Goal: Task Accomplishment & Management: Complete application form

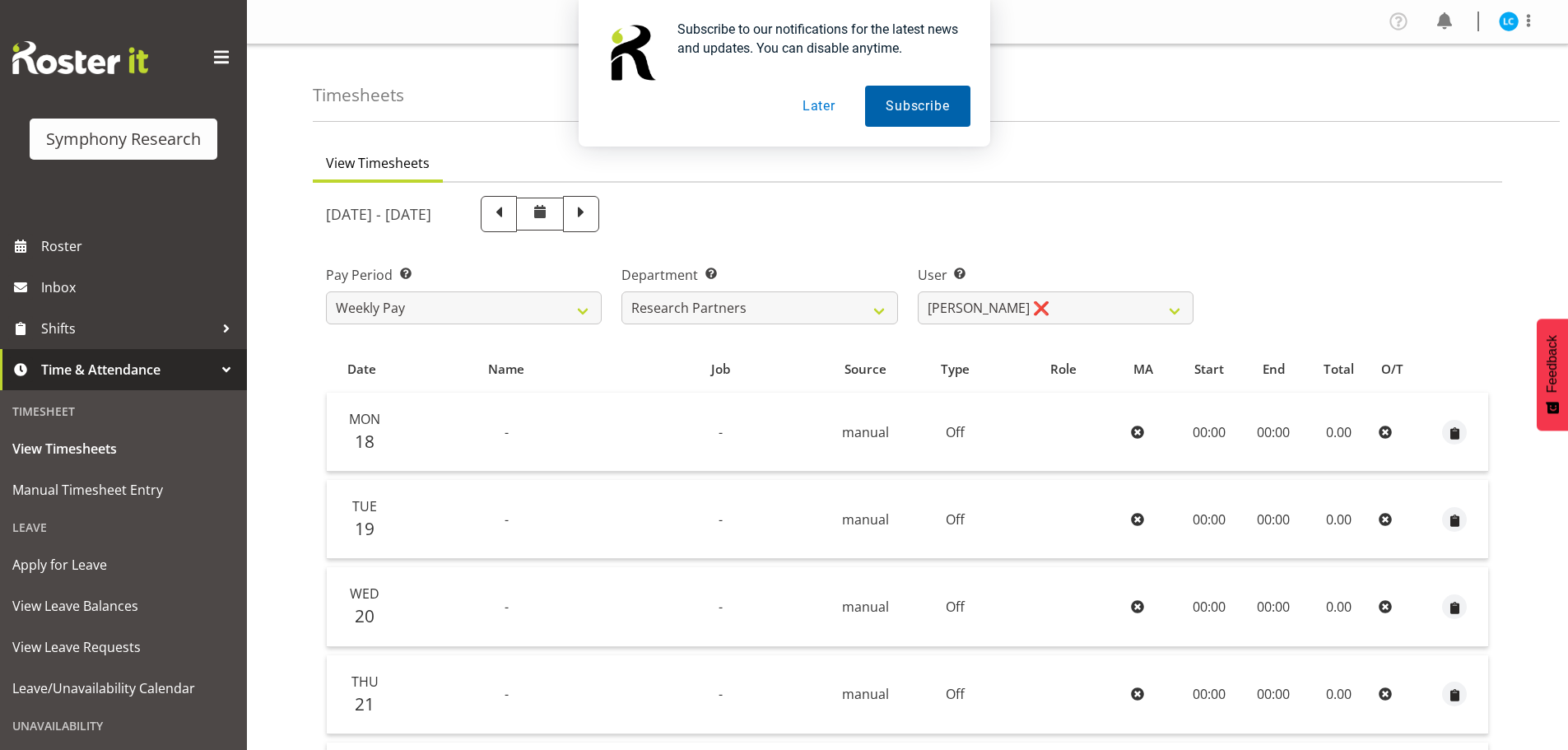
click at [898, 112] on button "Subscribe" at bounding box center [917, 107] width 105 height 41
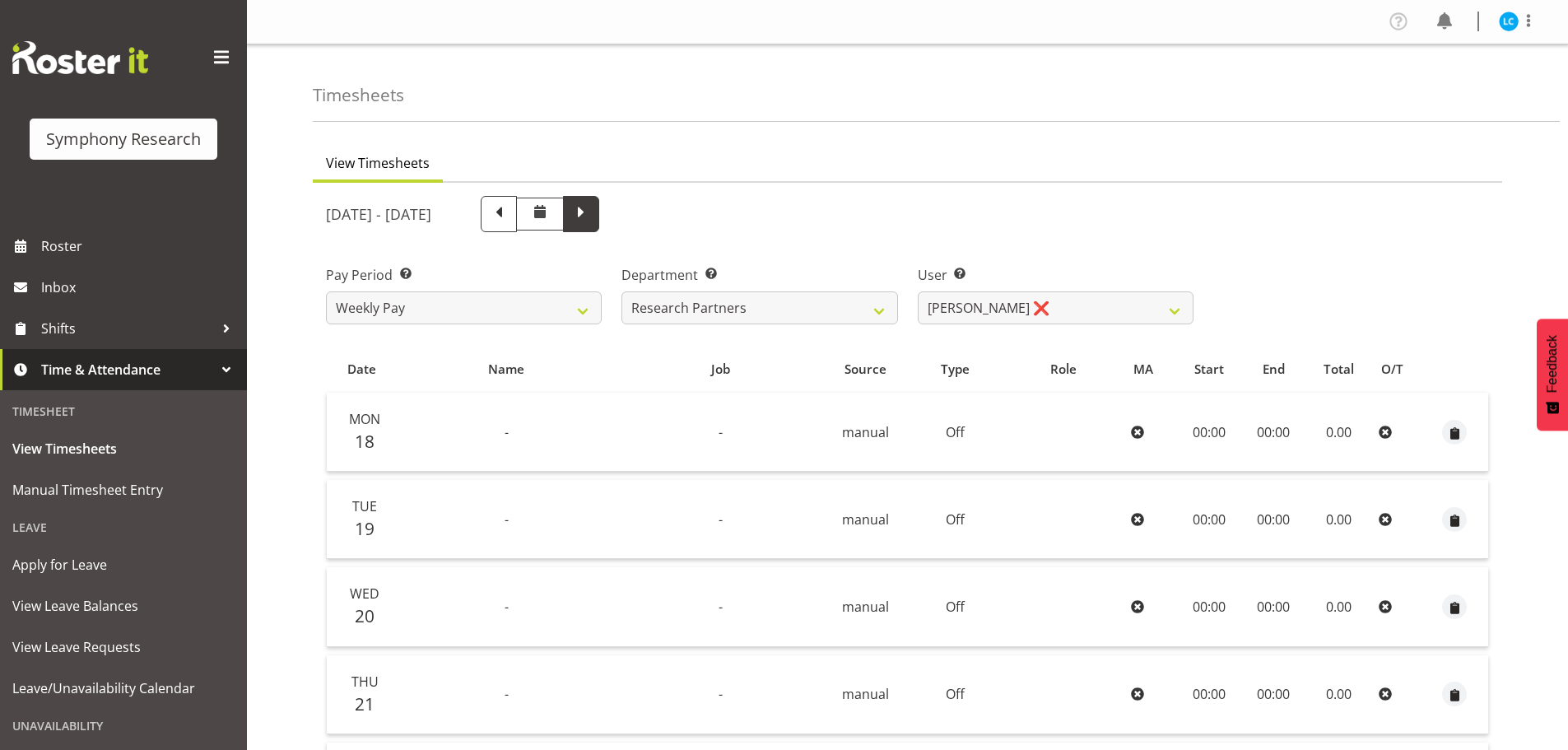
click at [592, 217] on span at bounding box center [581, 212] width 21 height 21
select select
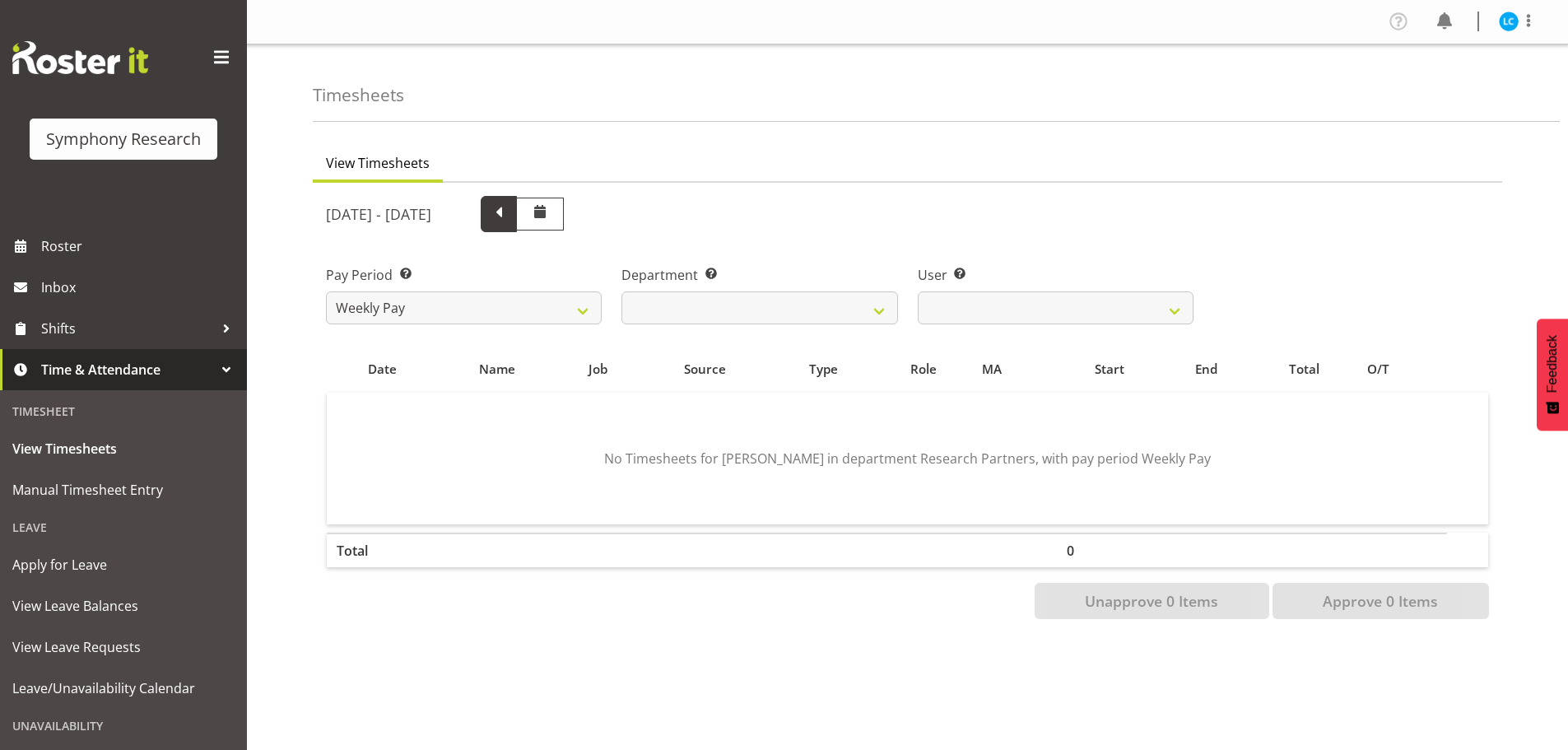
click at [510, 216] on span at bounding box center [499, 212] width 21 height 21
select select
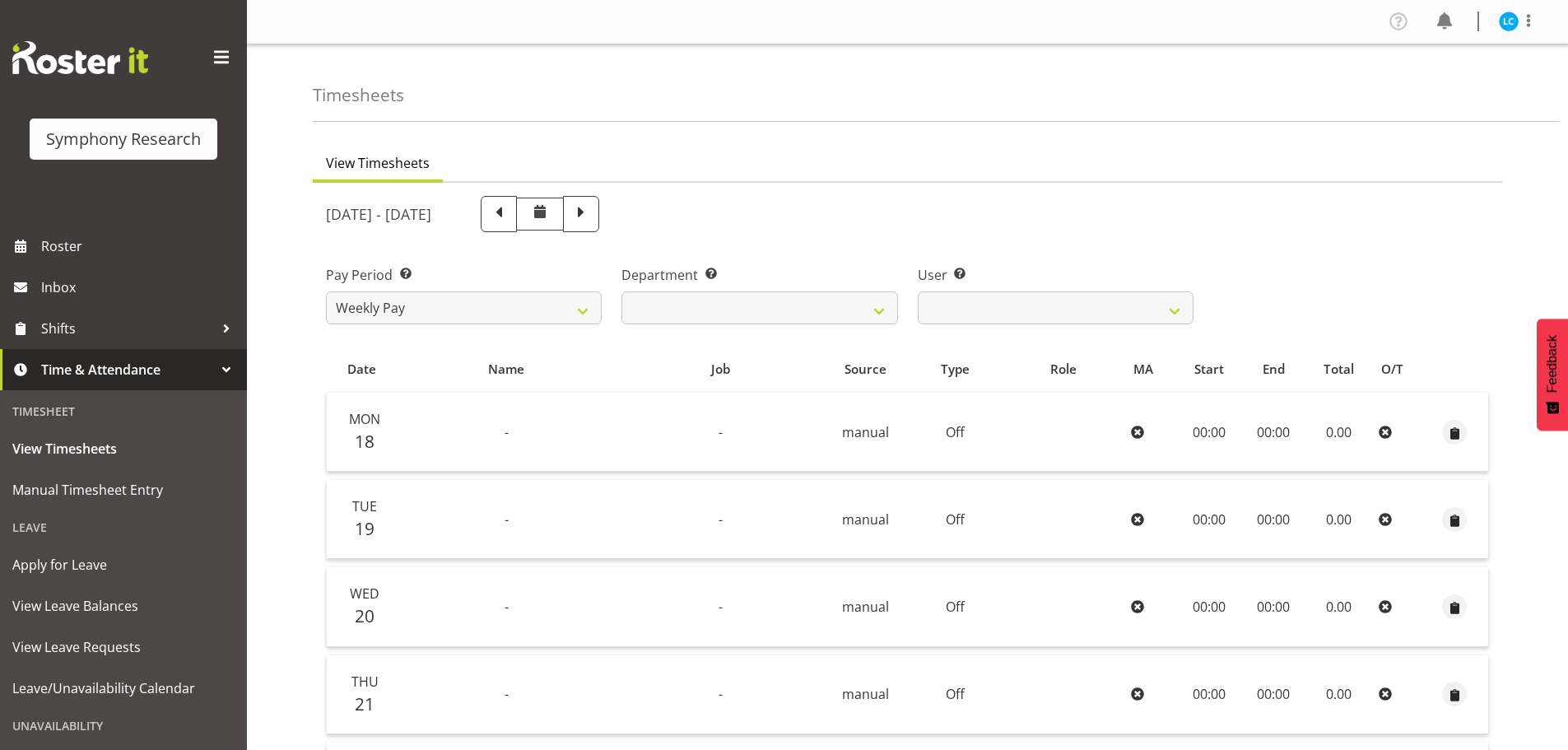
click at [98, 369] on span "Time & Attendance" at bounding box center [127, 370] width 173 height 25
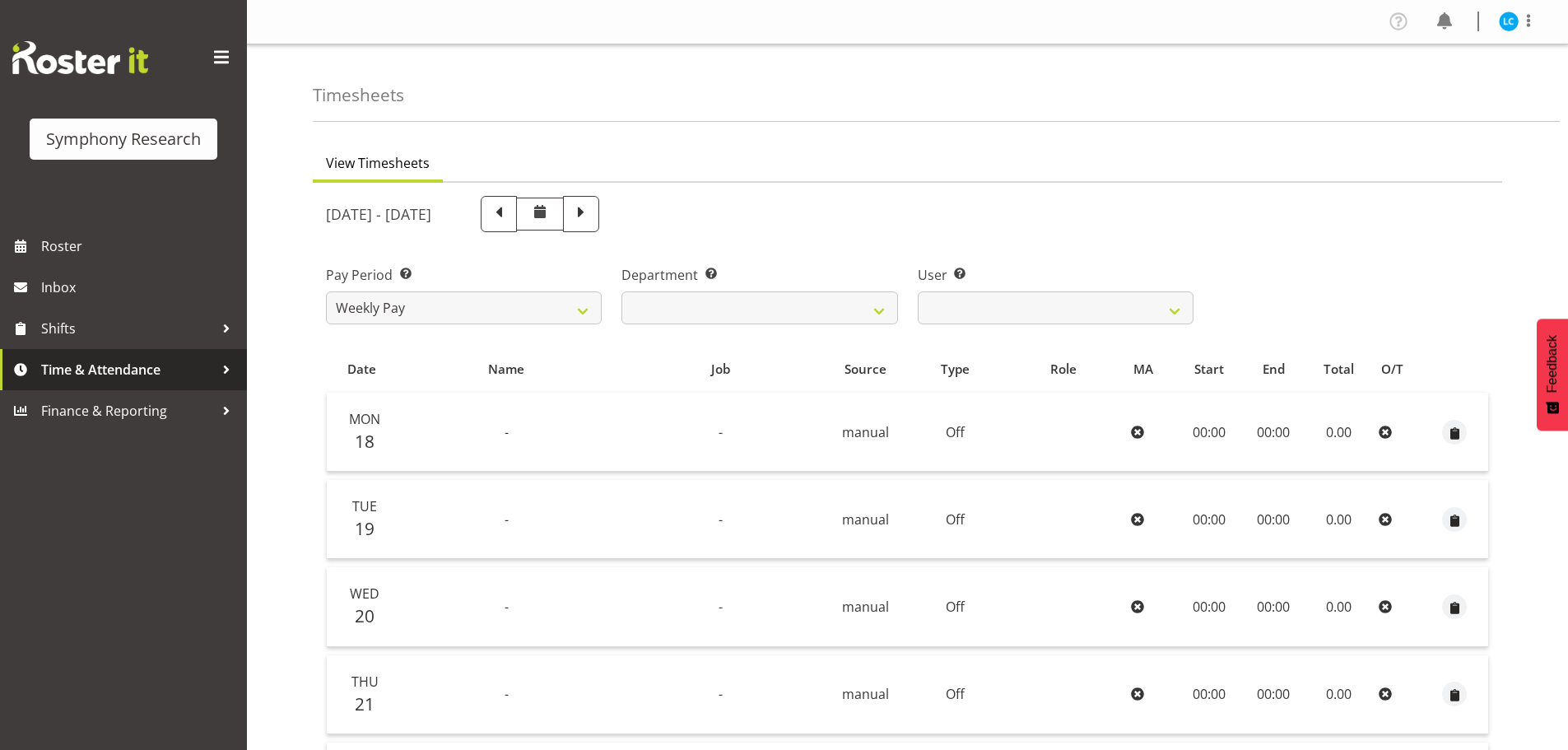
click at [98, 369] on span "Time & Attendance" at bounding box center [127, 370] width 173 height 25
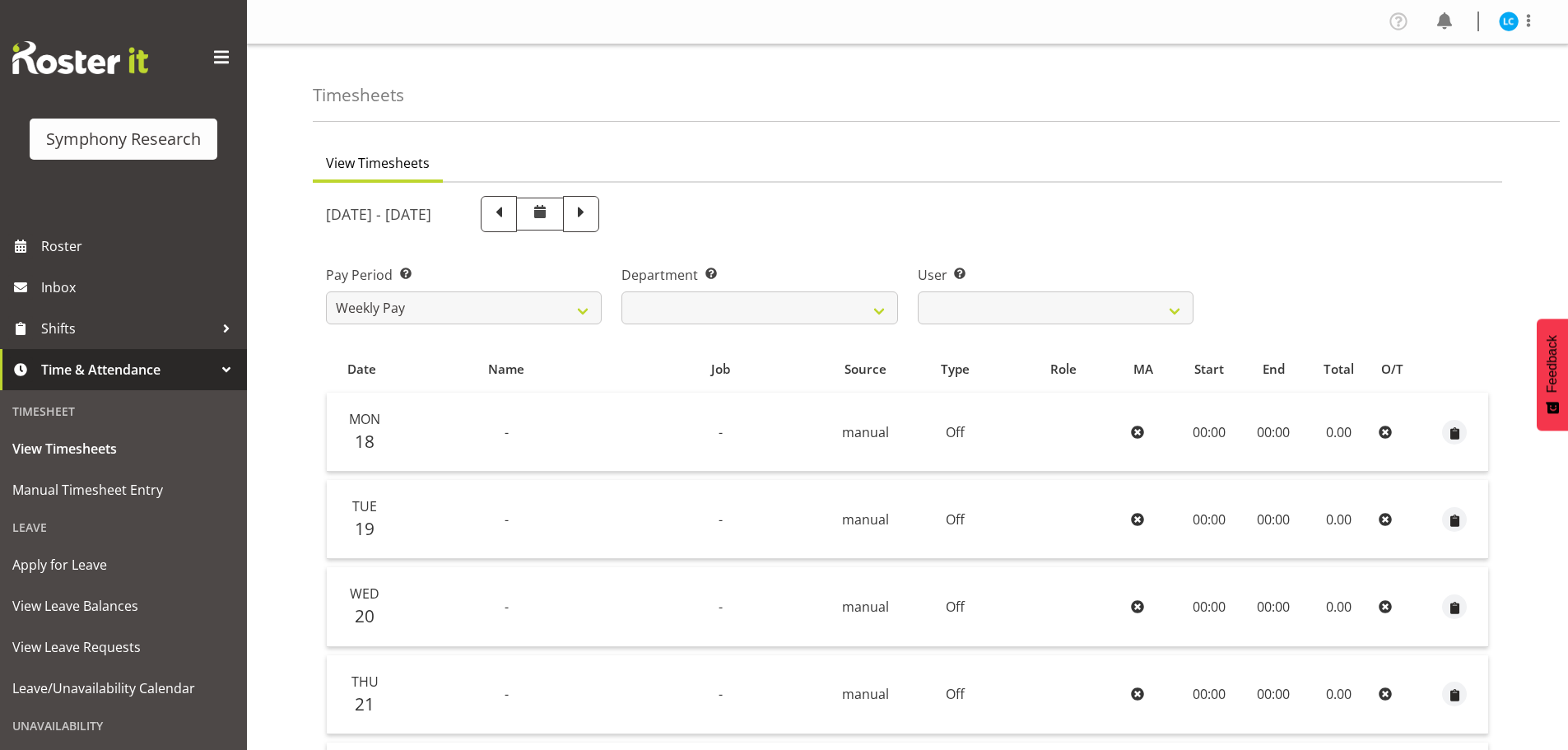
scroll to position [82, 0]
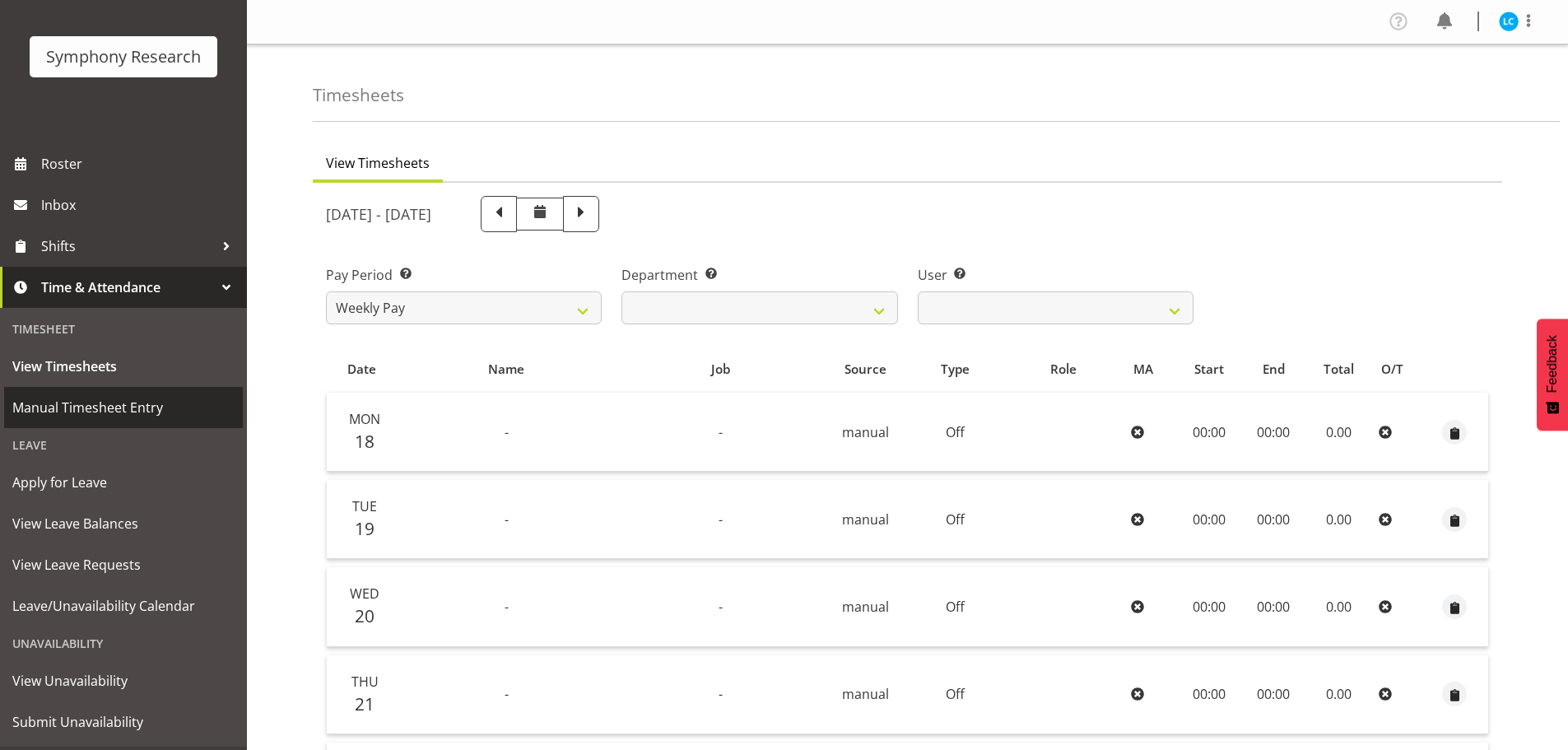
click at [90, 408] on span "Manual Timesheet Entry" at bounding box center [123, 408] width 222 height 25
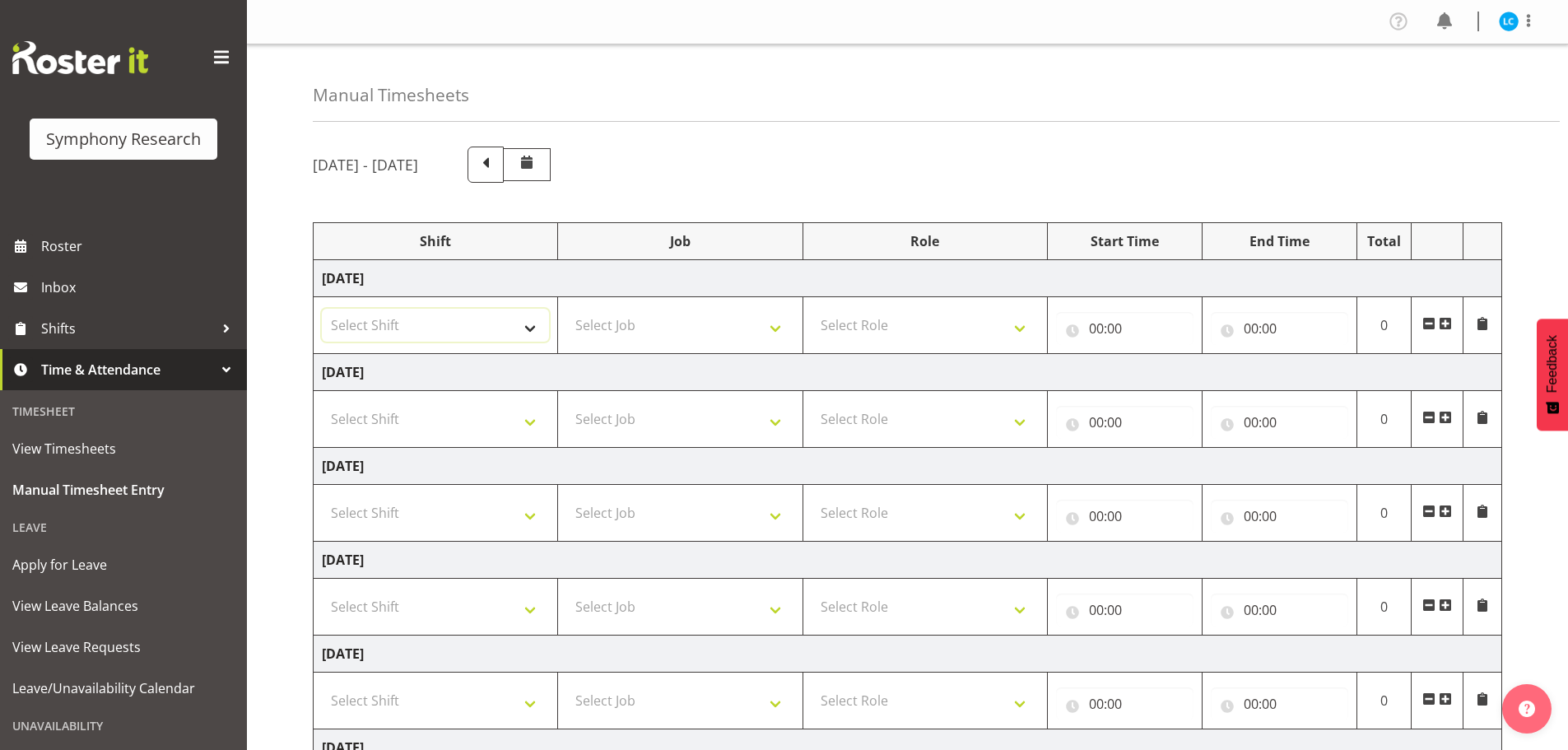
click at [532, 328] on select "Select Shift !!Weekend Residential (Roster IT Shift Label) *Business 9/10am ~ 4…" at bounding box center [436, 325] width 227 height 33
select select "57853"
click at [322, 309] on select "Select Shift !!Weekend Residential (Roster IT Shift Label) *Business 9/10am ~ 4…" at bounding box center [436, 325] width 227 height 33
click at [719, 328] on select "Select Job 550060 IF Admin 553492 World Poll Aus Wave 2 Main 2025 553493 World …" at bounding box center [680, 325] width 227 height 33
select select "10536"
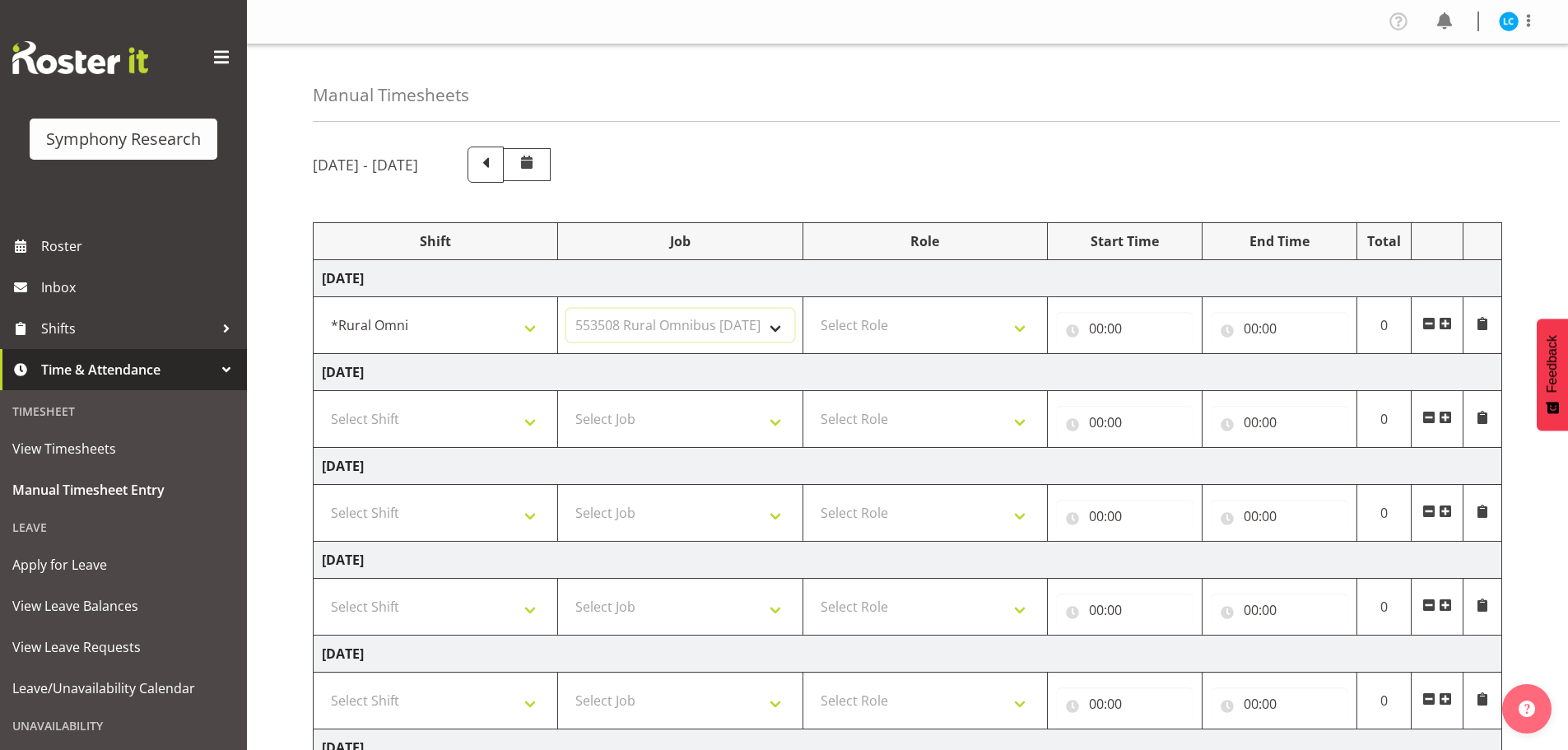
click at [566, 309] on select "Select Job 550060 IF Admin 553492 World Poll Aus Wave 2 Main 2025 553493 World …" at bounding box center [680, 325] width 227 height 33
click at [708, 475] on td "Wednesday 27th August 2025" at bounding box center [908, 466] width 1189 height 37
click at [913, 337] on select "Select Role Briefing Interviewing" at bounding box center [925, 325] width 227 height 33
select select "47"
click at [811, 309] on select "Select Role Briefing Interviewing" at bounding box center [925, 325] width 227 height 33
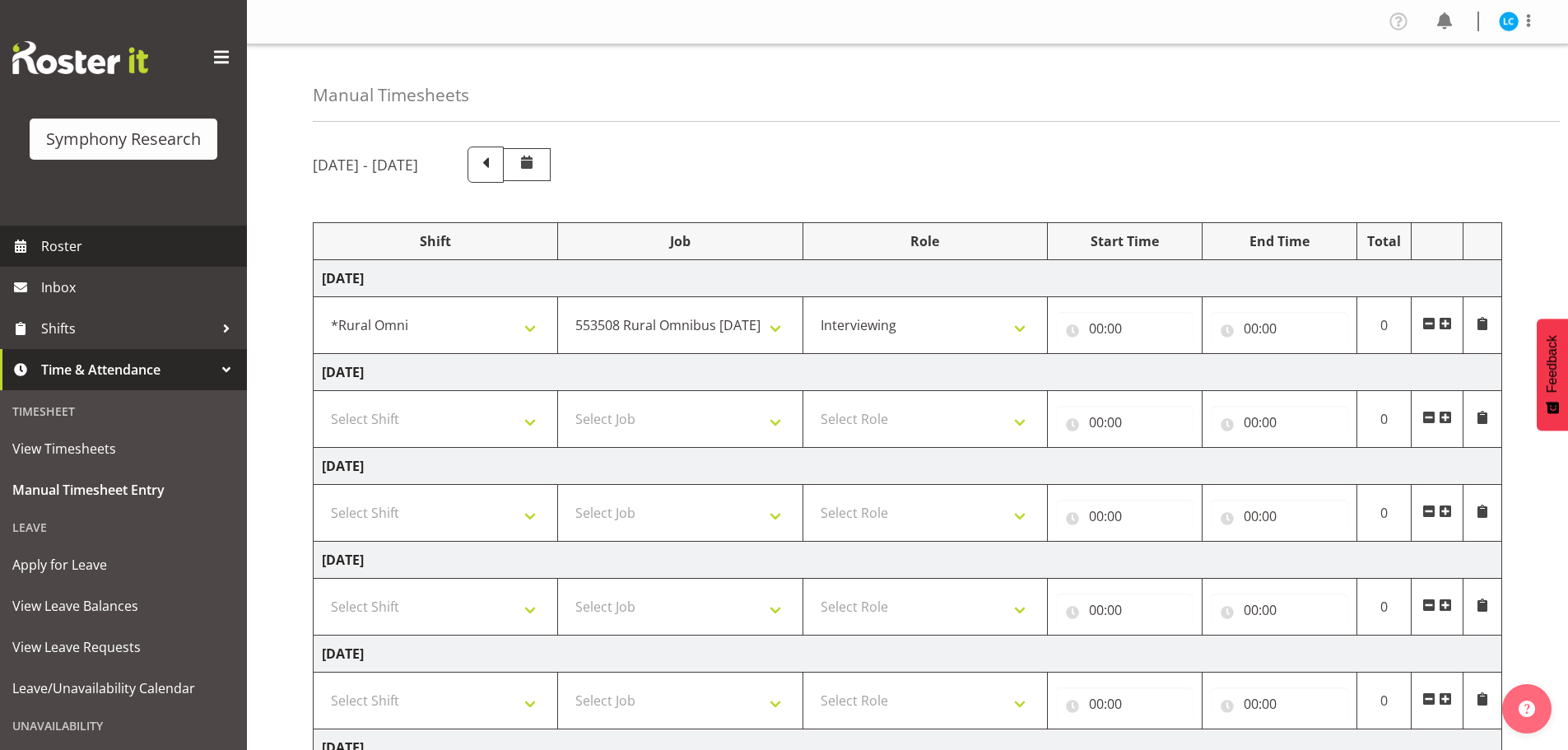
drag, startPoint x: 70, startPoint y: 253, endPoint x: 74, endPoint y: 246, distance: 8.1
click at [70, 253] on span "Roster" at bounding box center [140, 246] width 198 height 25
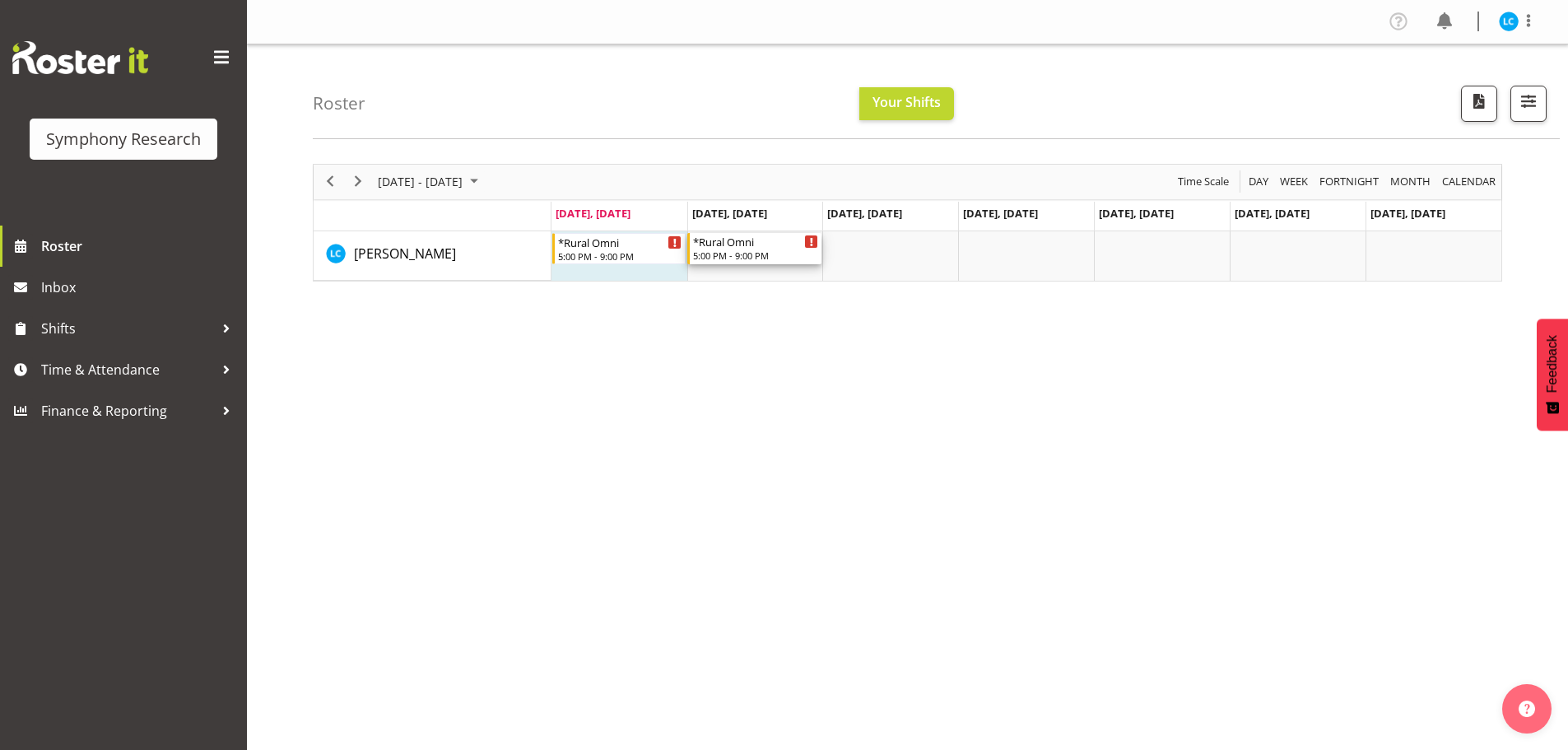
click at [811, 243] on icon "Timeline Week of August 25, 2025" at bounding box center [811, 242] width 3 height 8
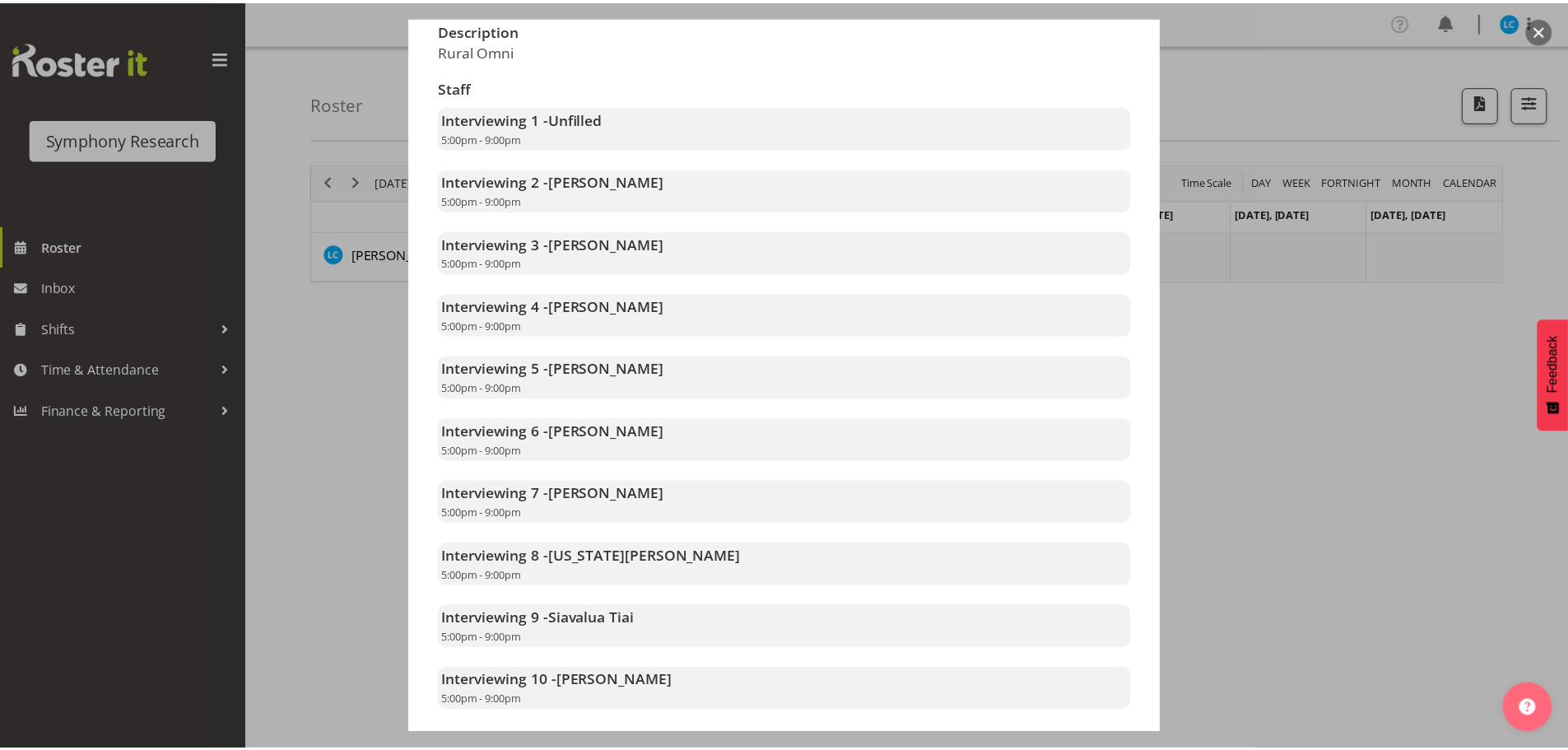
scroll to position [494, 0]
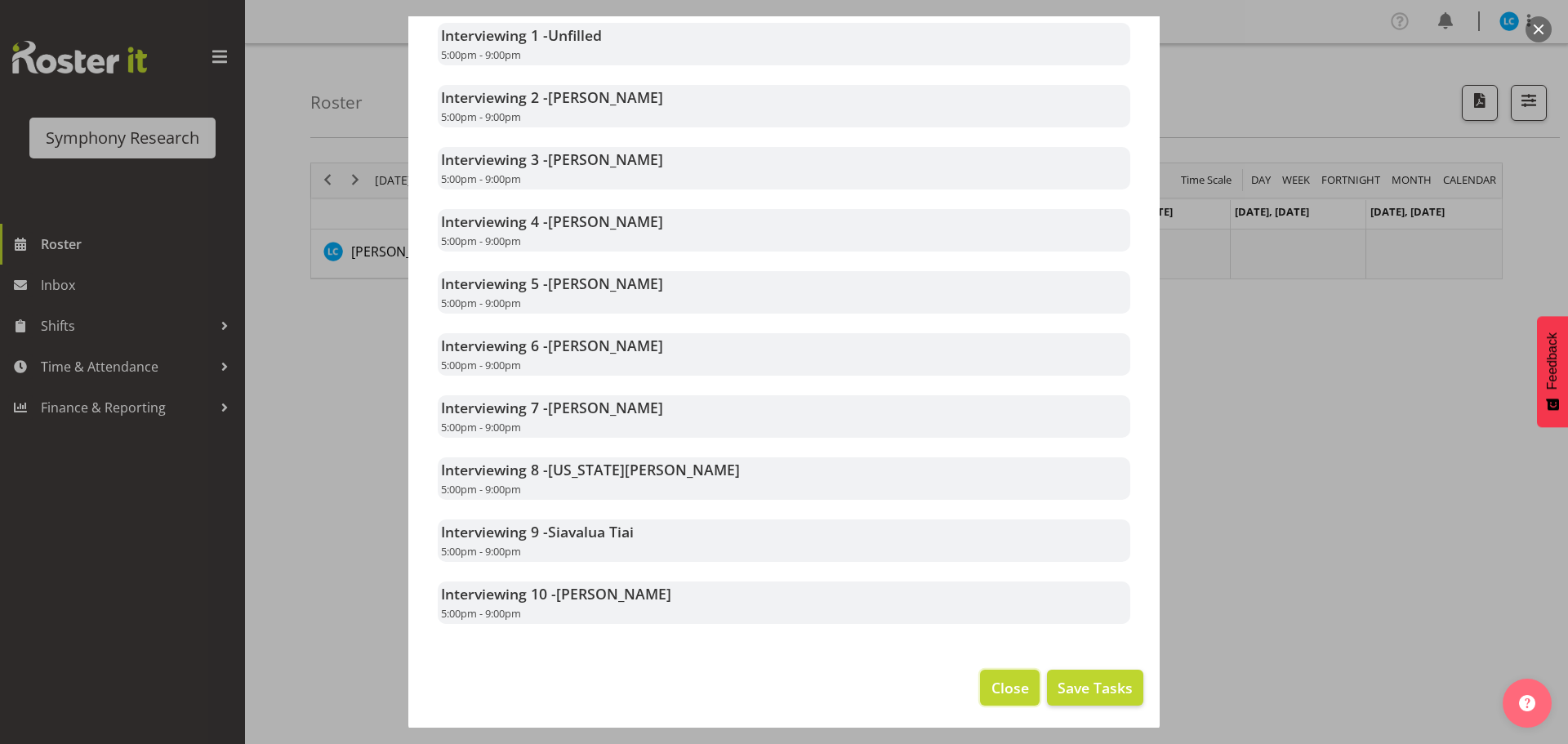
click at [991, 690] on span "Close" at bounding box center [1010, 688] width 37 height 21
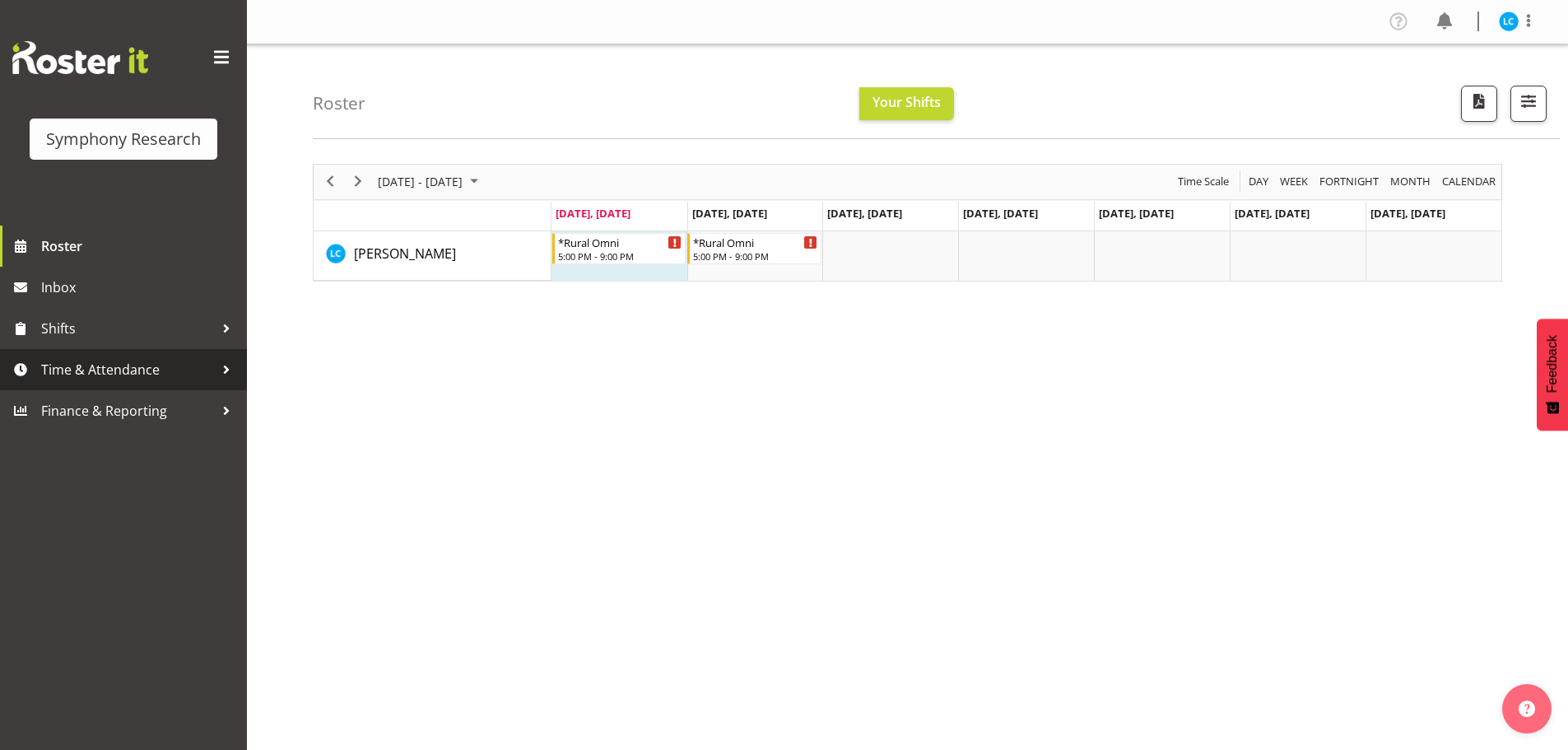
click at [68, 356] on link "Time & Attendance" at bounding box center [123, 370] width 247 height 41
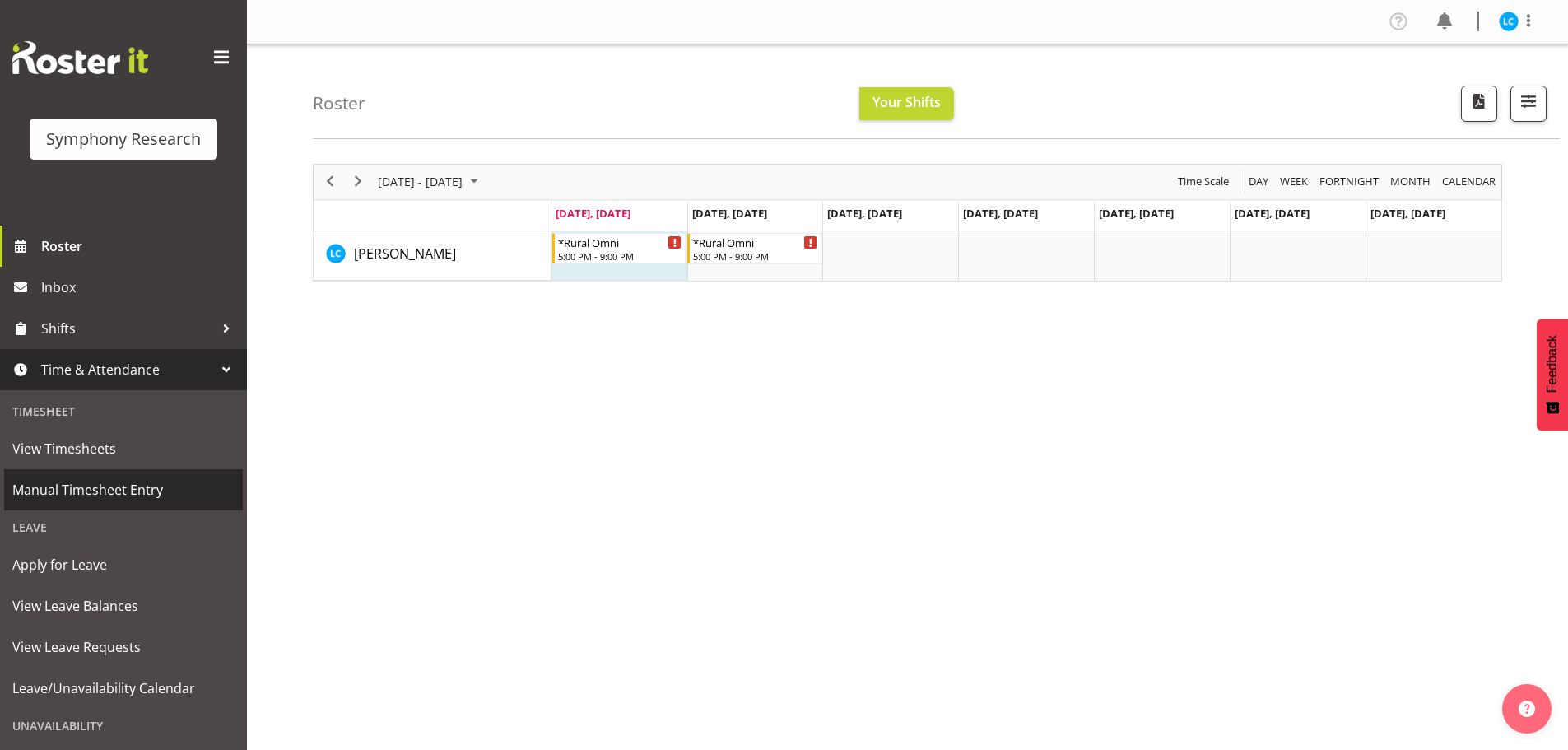
click at [69, 490] on span "Manual Timesheet Entry" at bounding box center [123, 490] width 222 height 25
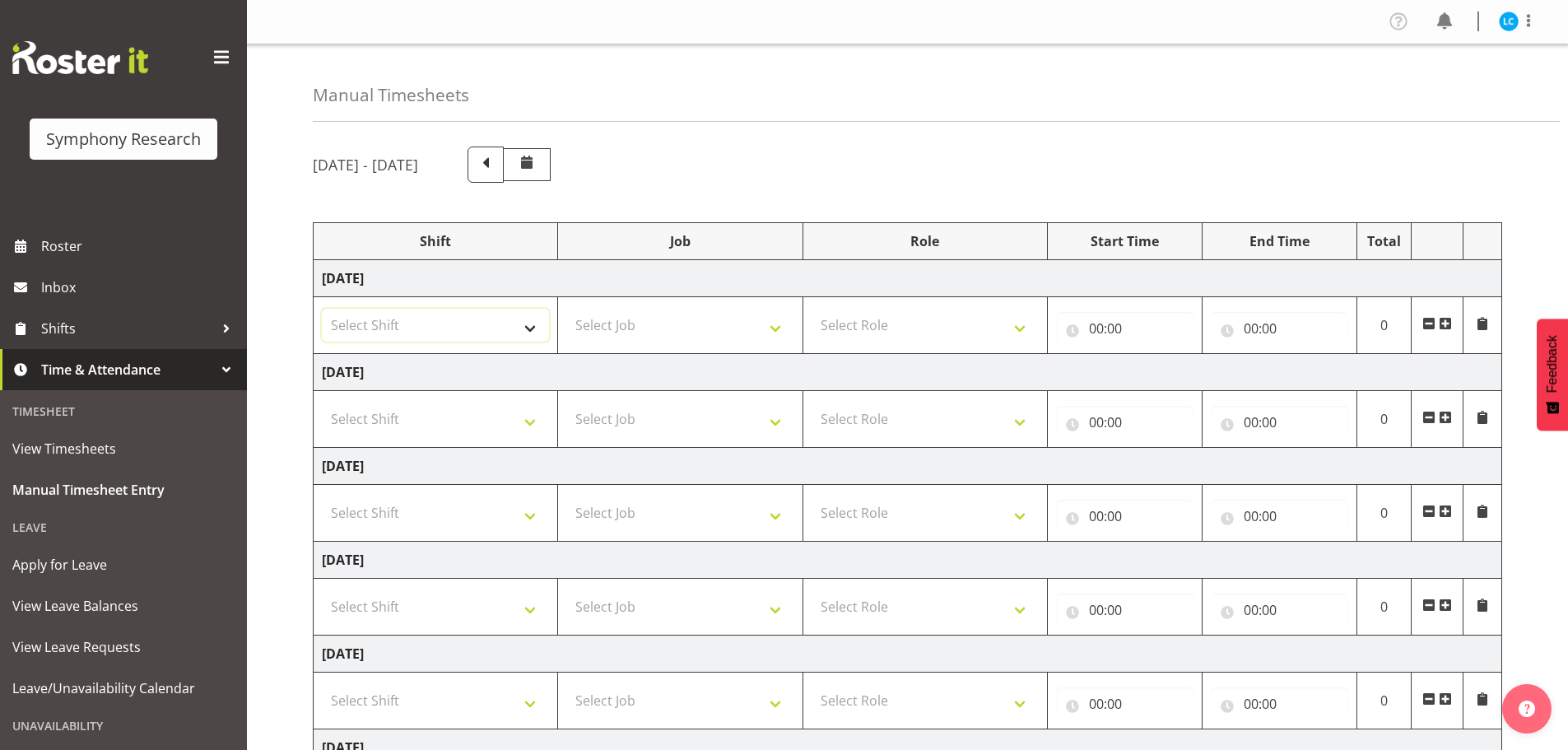
click at [530, 327] on select "Select Shift !!Weekend Residential (Roster IT Shift Label) *Business 9/10am ~ 4…" at bounding box center [436, 325] width 227 height 33
select select "57853"
click at [322, 309] on select "Select Shift !!Weekend Residential (Roster IT Shift Label) *Business 9/10am ~ 4…" at bounding box center [436, 325] width 227 height 33
click at [665, 334] on select "Select Job 550060 IF Admin 553492 World Poll Aus Wave 2 Main 2025 553493 World …" at bounding box center [680, 325] width 227 height 33
select select "10536"
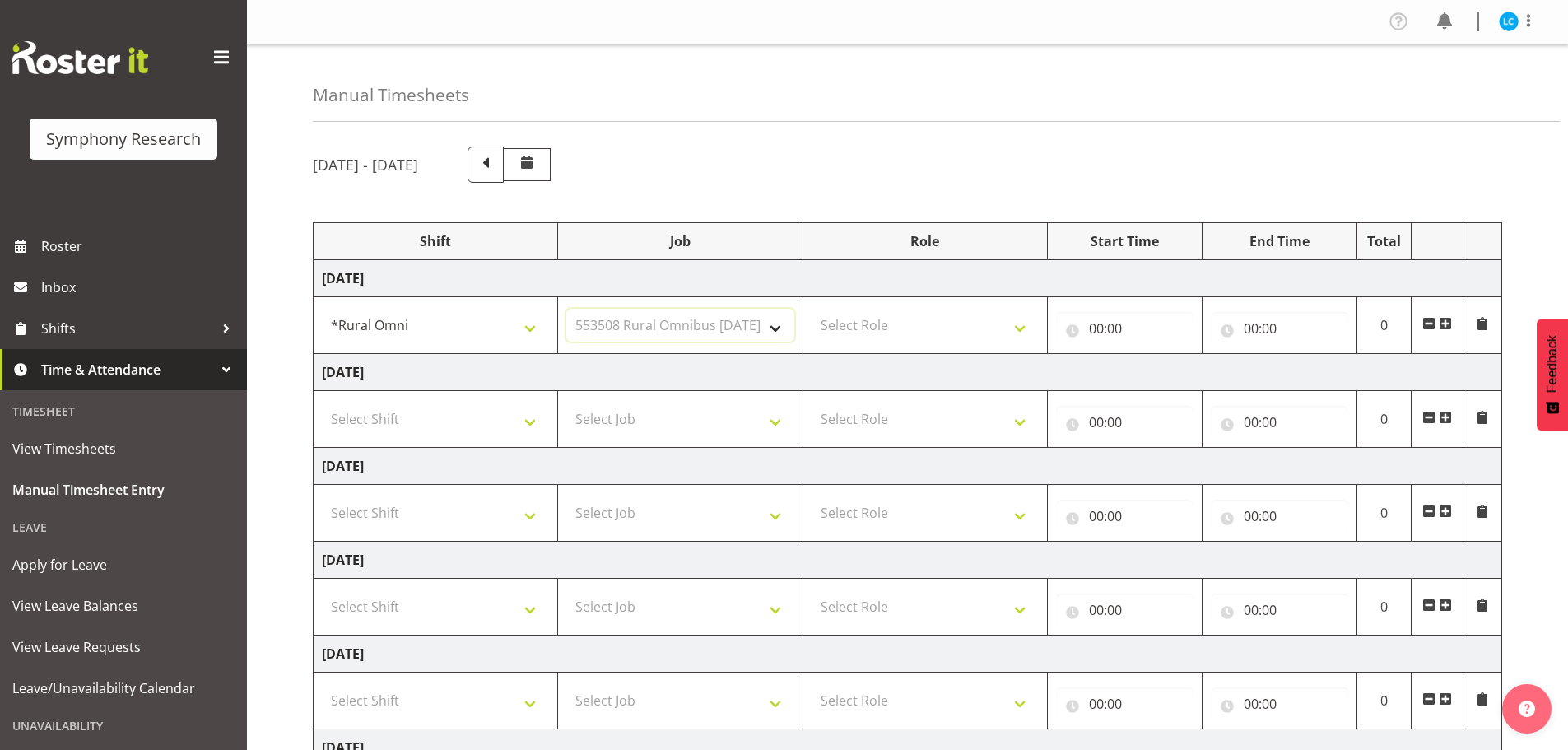
click at [566, 309] on select "Select Job 550060 IF Admin 553492 World Poll Aus Wave 2 Main 2025 553493 World …" at bounding box center [680, 325] width 227 height 33
click at [867, 339] on select "Select Role Briefing Interviewing" at bounding box center [925, 325] width 227 height 33
select select "47"
click at [811, 309] on select "Select Role Briefing Interviewing" at bounding box center [925, 325] width 227 height 33
click at [1115, 326] on input "00:00" at bounding box center [1125, 328] width 138 height 33
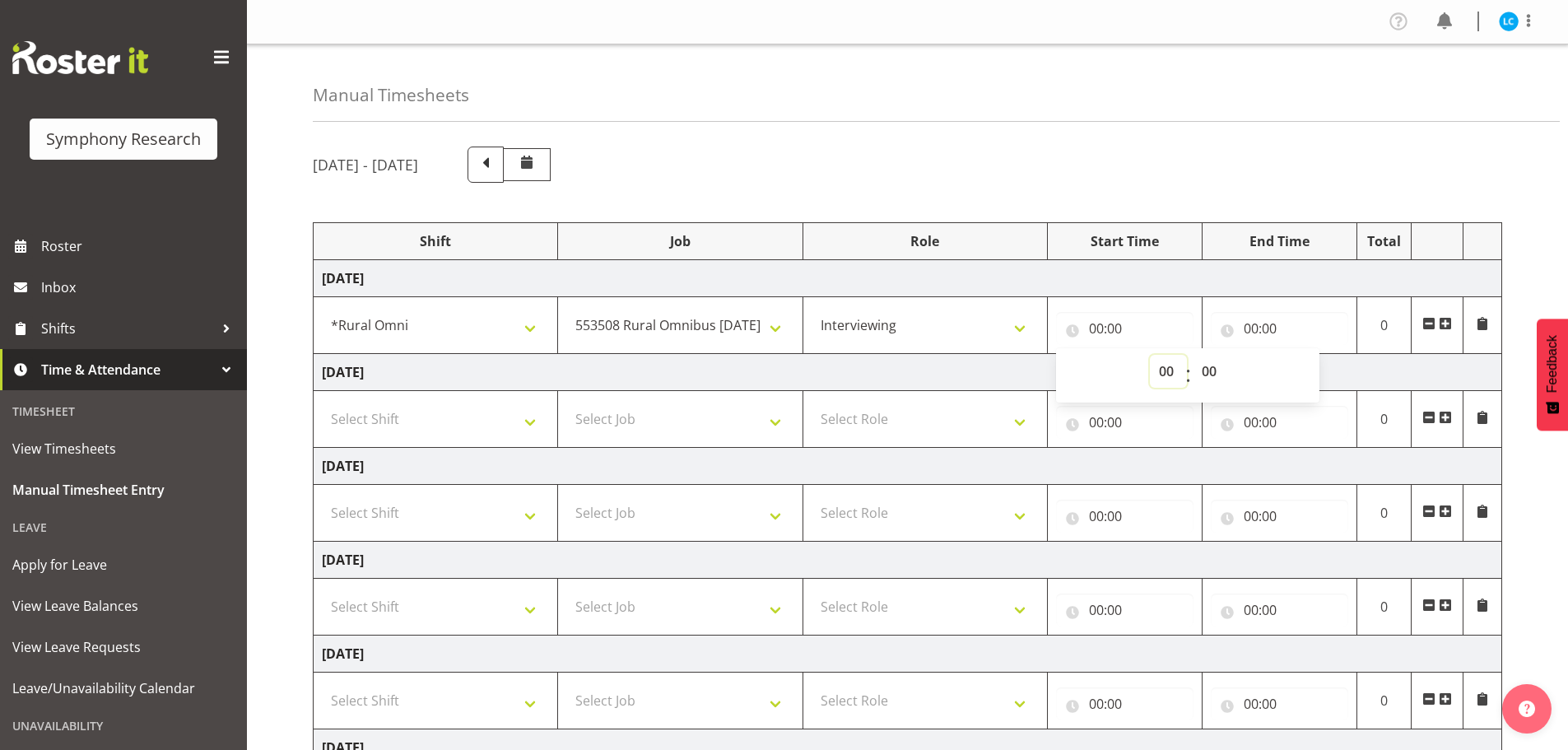
click at [1168, 375] on select "00 01 02 03 04 05 06 07 08 09 10 11 12 13 14 15 16 17 18 19 20 21 22 23" at bounding box center [1168, 371] width 37 height 33
select select "17"
click at [1150, 355] on select "00 01 02 03 04 05 06 07 08 09 10 11 12 13 14 15 16 17 18 19 20 21 22 23" at bounding box center [1168, 371] width 37 height 33
type input "17:00"
click at [1264, 325] on input "00:00" at bounding box center [1280, 328] width 138 height 33
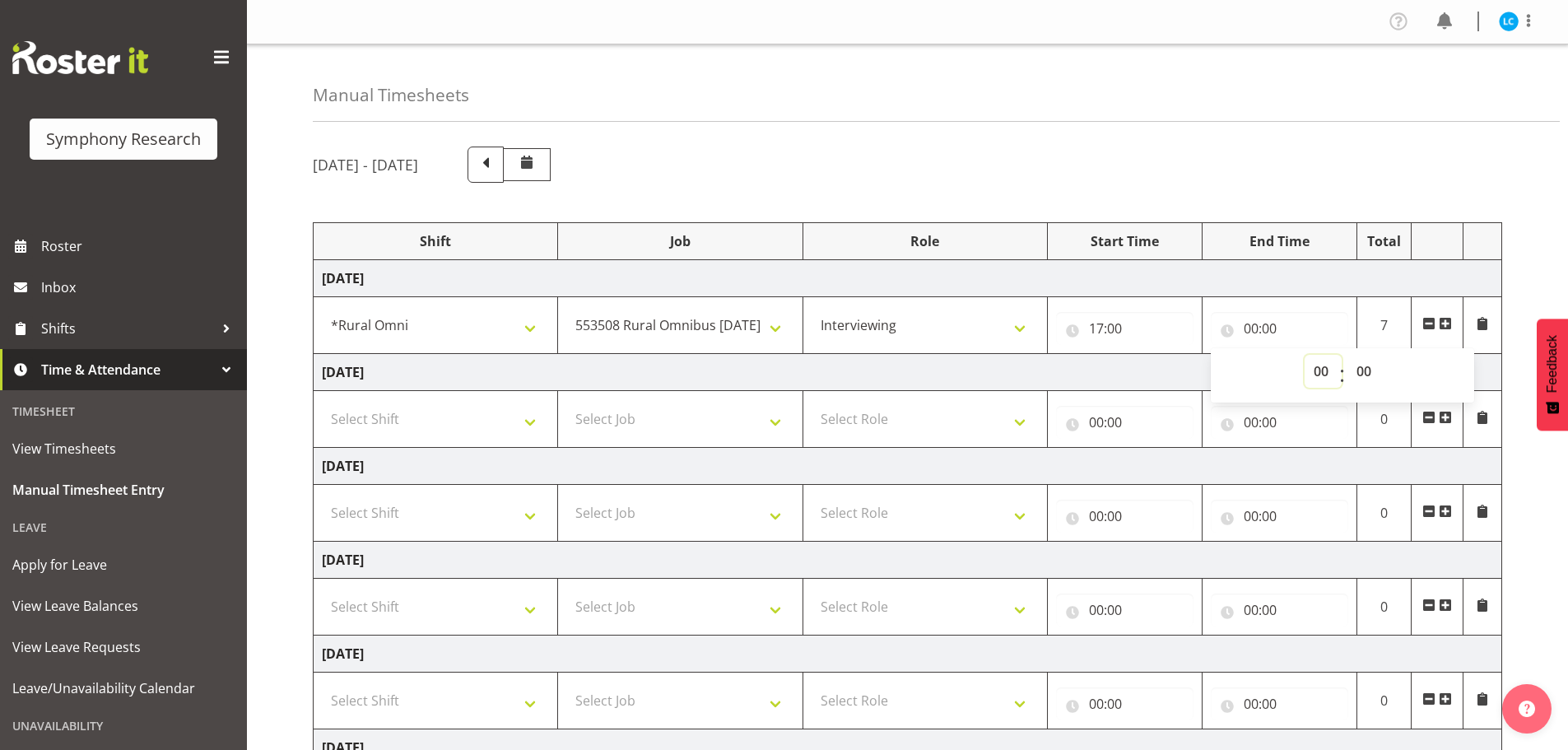
click at [1318, 369] on select "00 01 02 03 04 05 06 07 08 09 10 11 12 13 14 15 16 17 18 19 20 21 22 23" at bounding box center [1323, 371] width 37 height 33
select select "21"
click at [1305, 355] on select "00 01 02 03 04 05 06 07 08 09 10 11 12 13 14 15 16 17 18 19 20 21 22 23" at bounding box center [1323, 371] width 37 height 33
type input "21:00"
click at [1467, 158] on div "[DATE] - [DATE]" at bounding box center [908, 165] width 1190 height 36
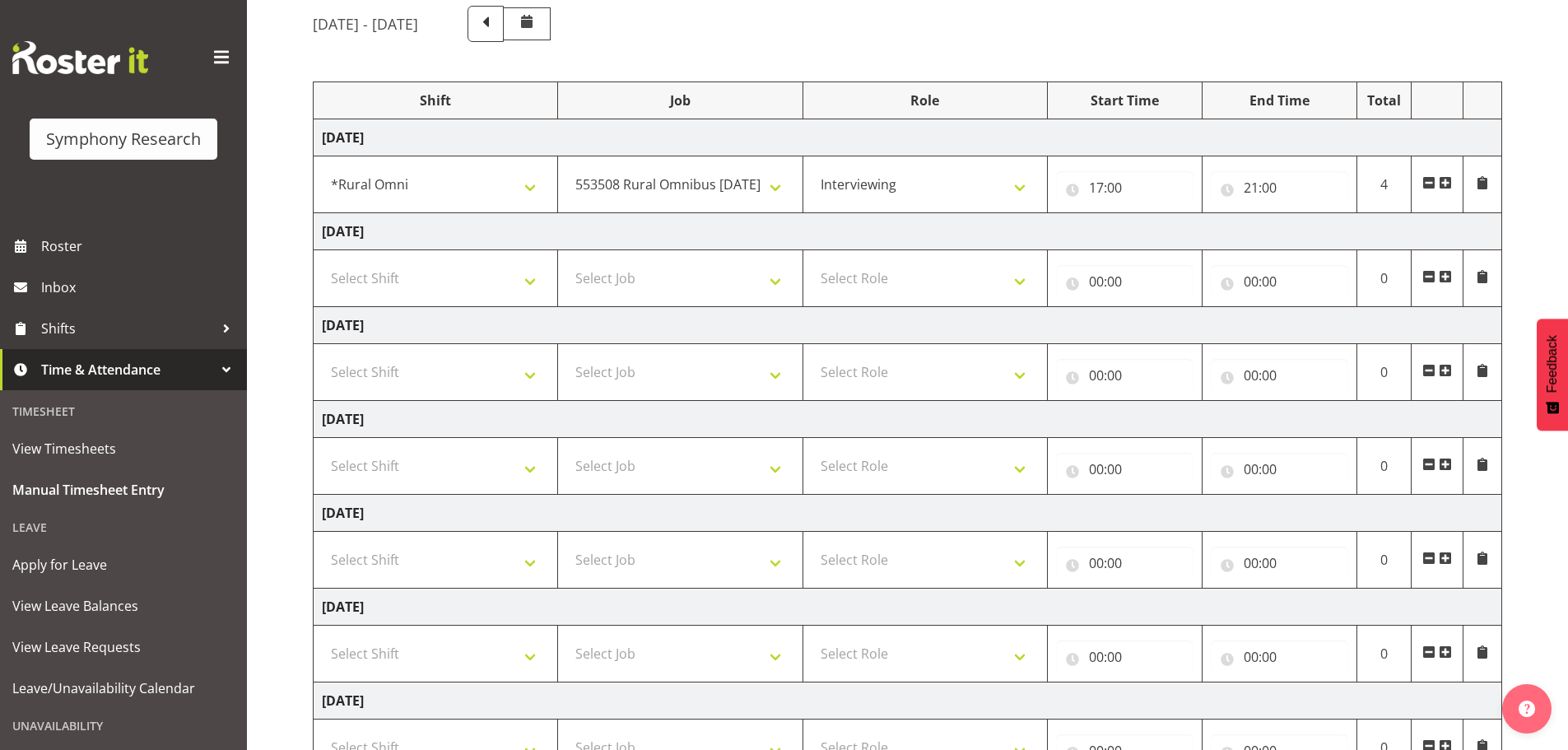
scroll to position [272, 0]
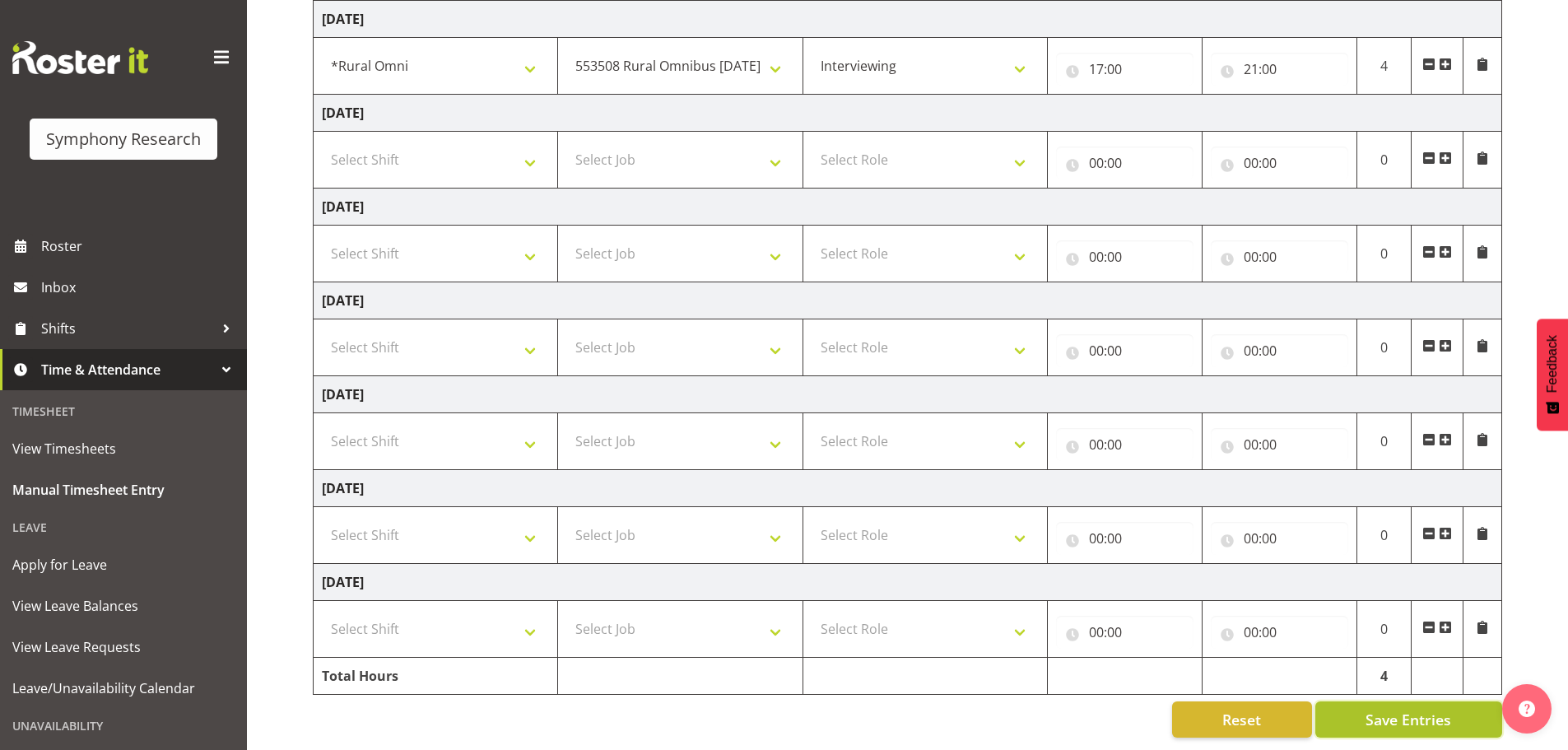
click at [1420, 711] on span "Save Entries" at bounding box center [1409, 720] width 86 height 21
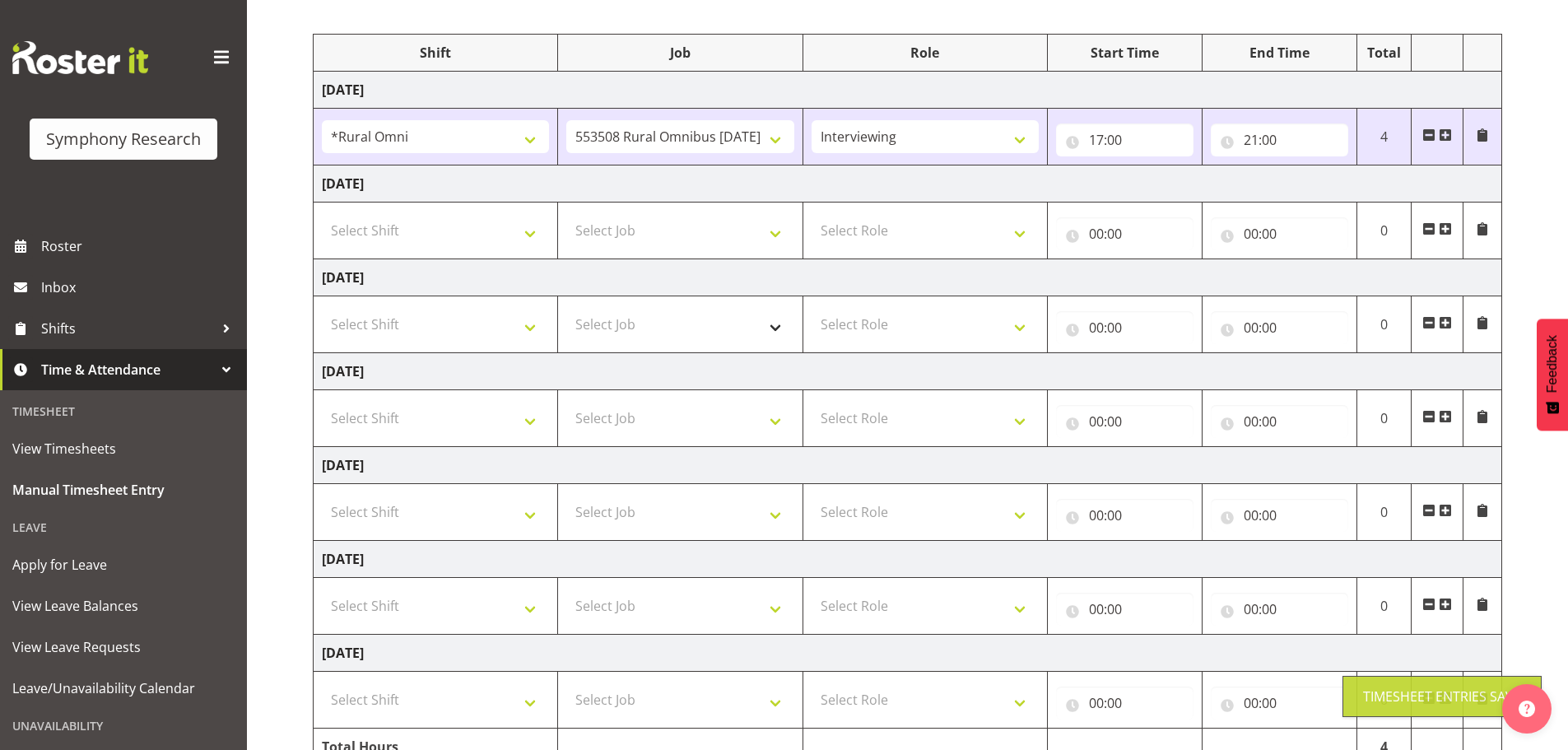
scroll to position [0, 0]
